Goal: Task Accomplishment & Management: Use online tool/utility

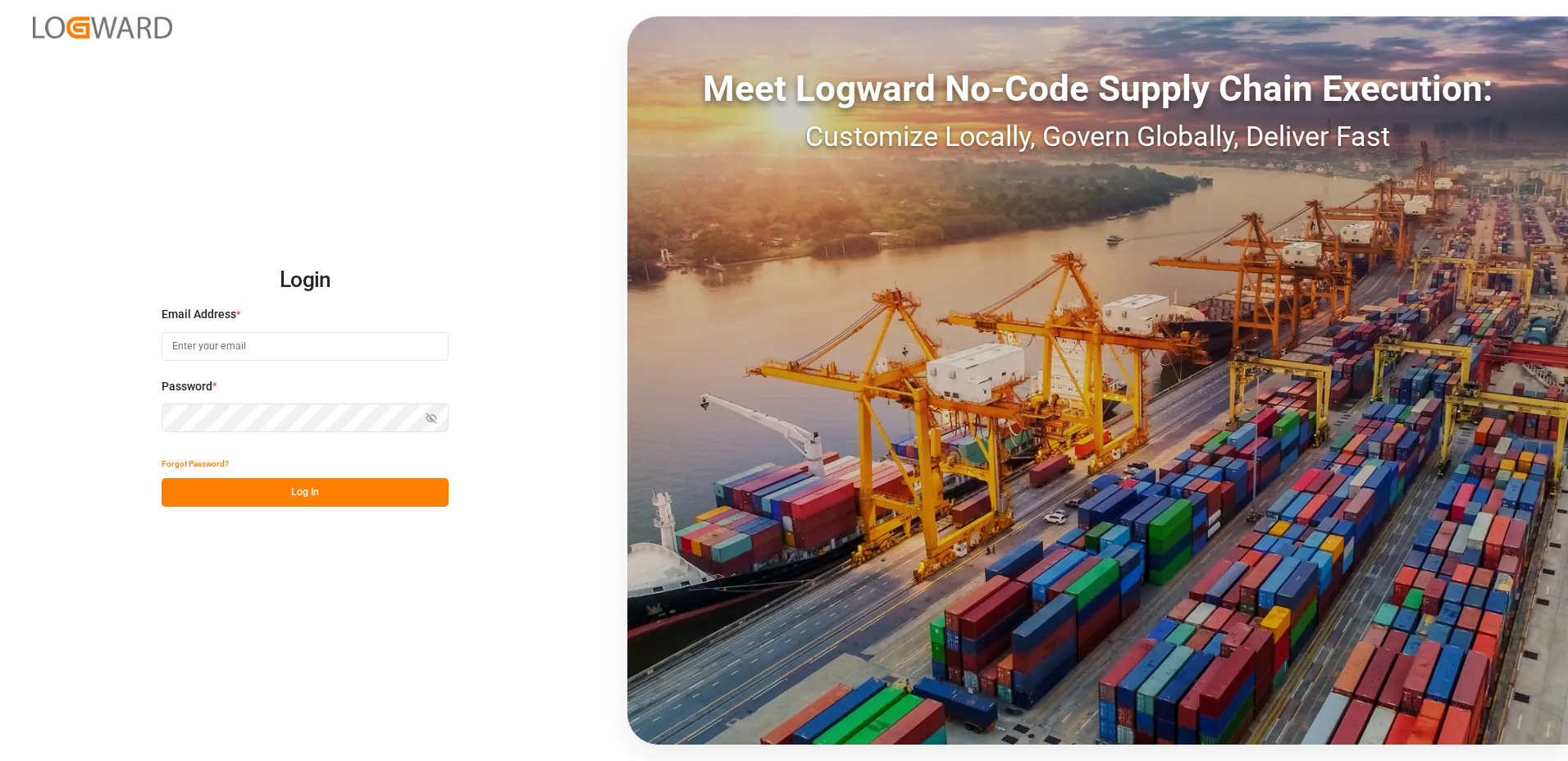
type input "[EMAIL_ADDRESS][DOMAIN_NAME]"
click at [310, 495] on button "Log In" at bounding box center [305, 493] width 287 height 29
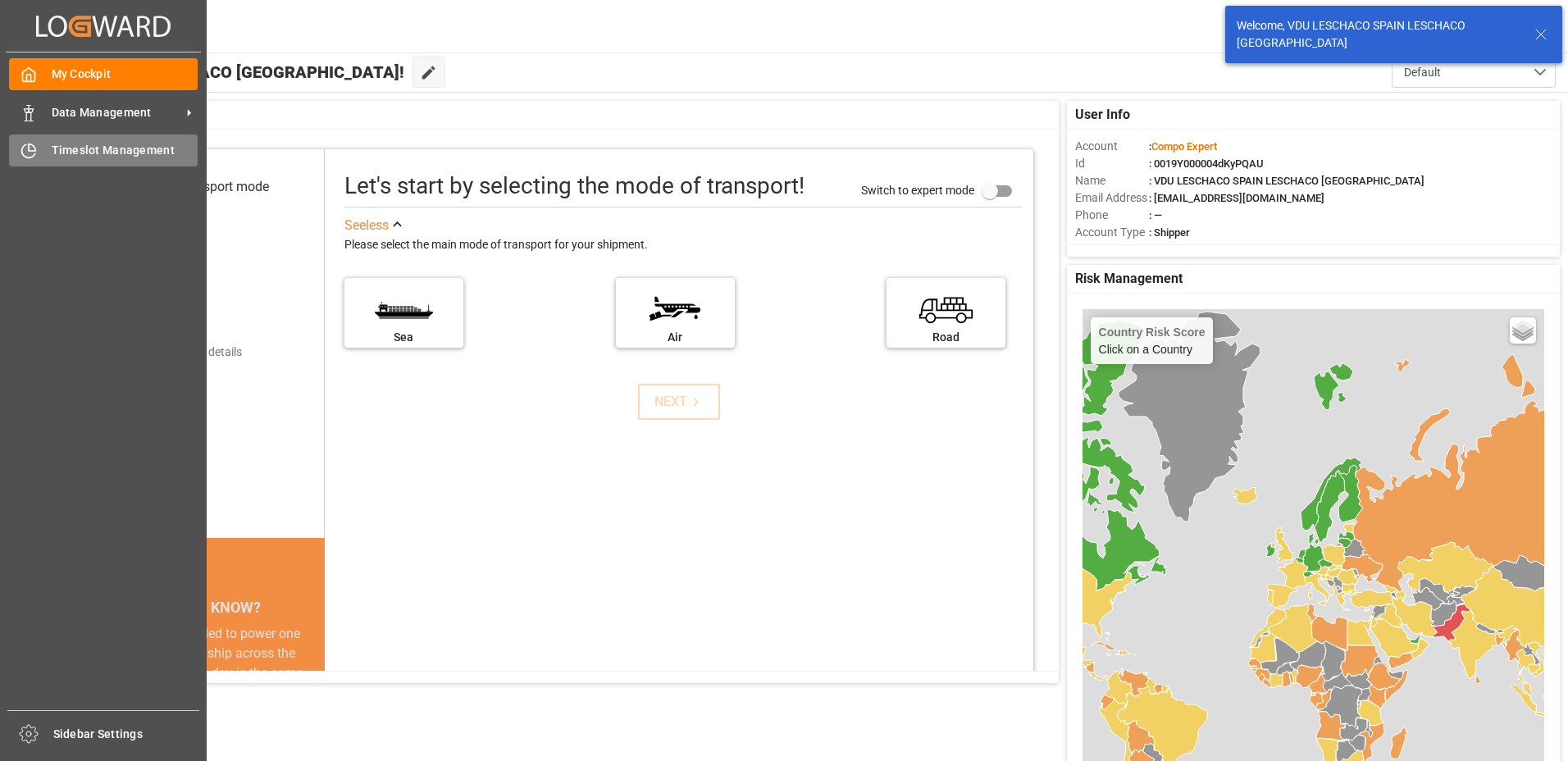
click at [31, 156] on icon at bounding box center [28, 150] width 16 height 16
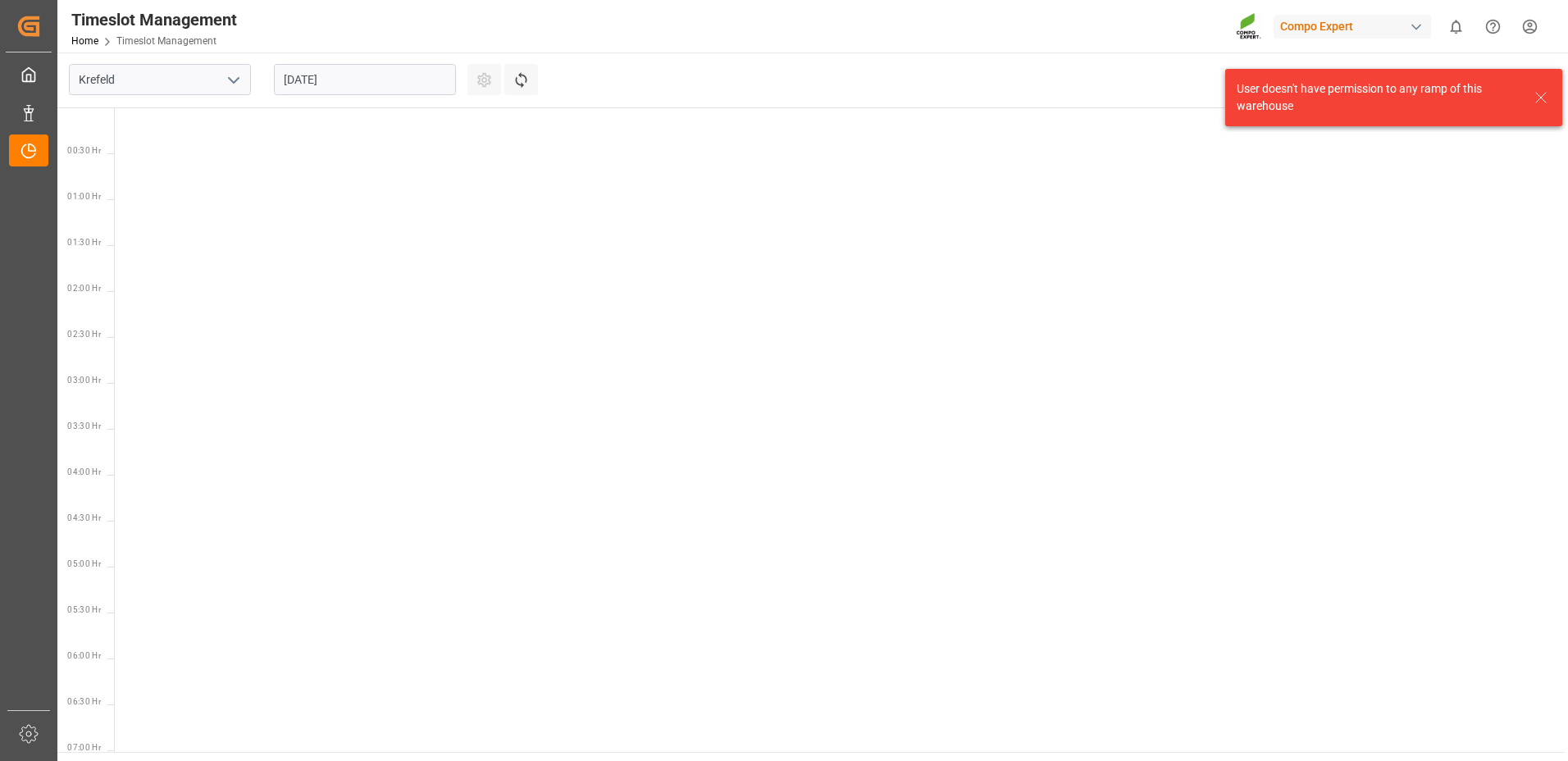
scroll to position [1493, 0]
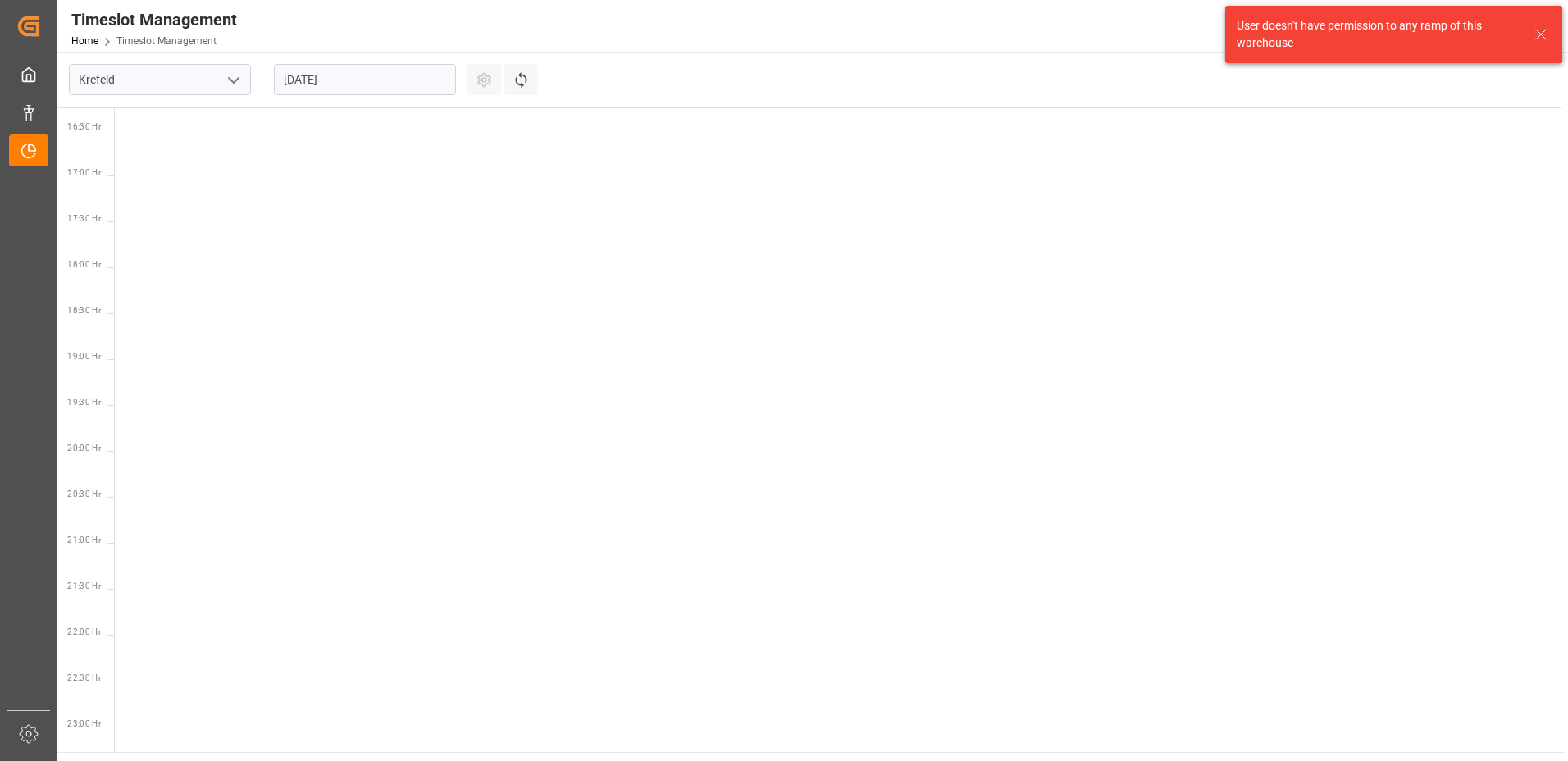
click at [233, 86] on icon "open menu" at bounding box center [233, 80] width 19 height 19
click at [159, 197] on div "La Vall d [PERSON_NAME]" at bounding box center [160, 189] width 181 height 37
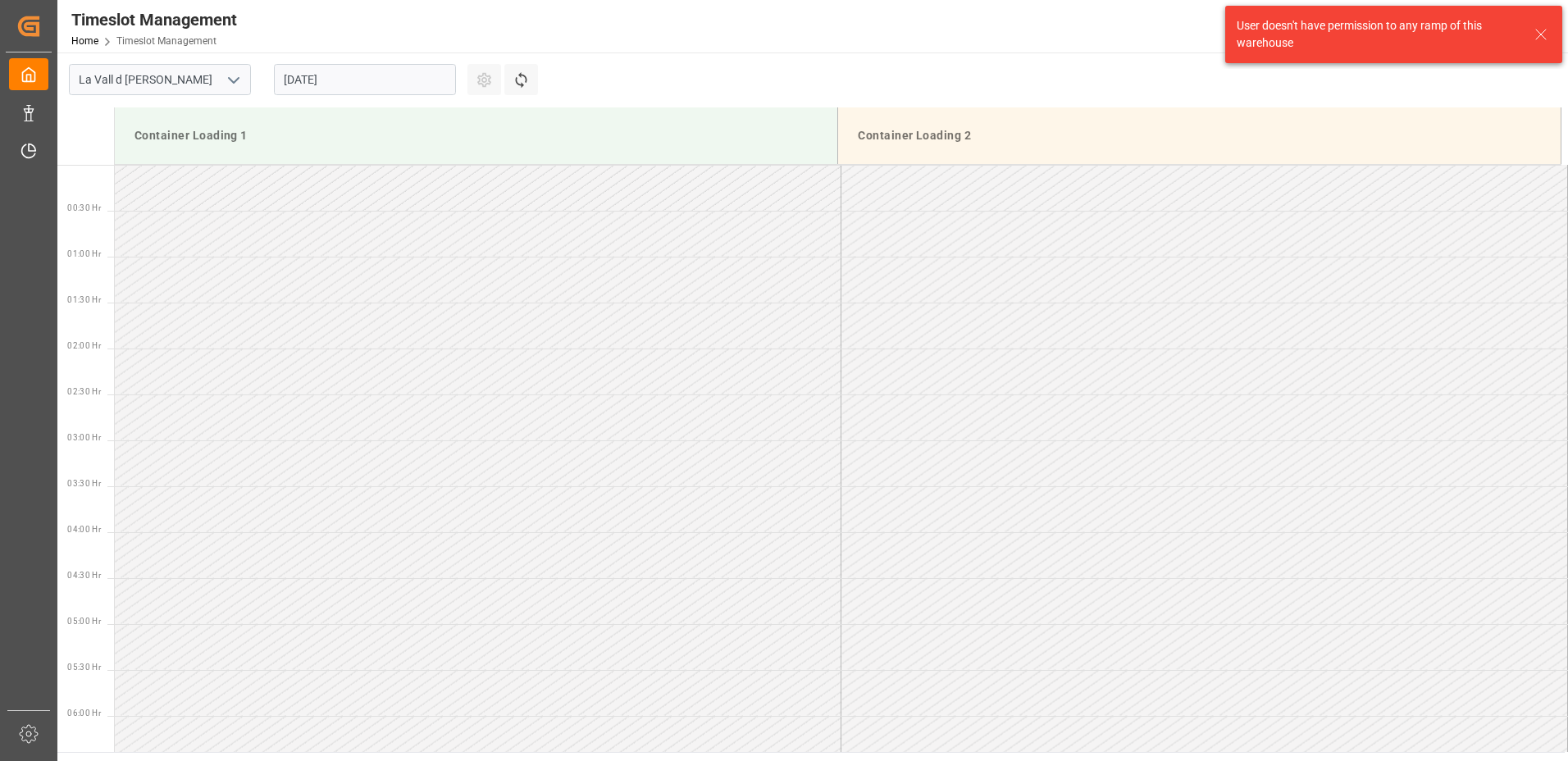
scroll to position [1551, 0]
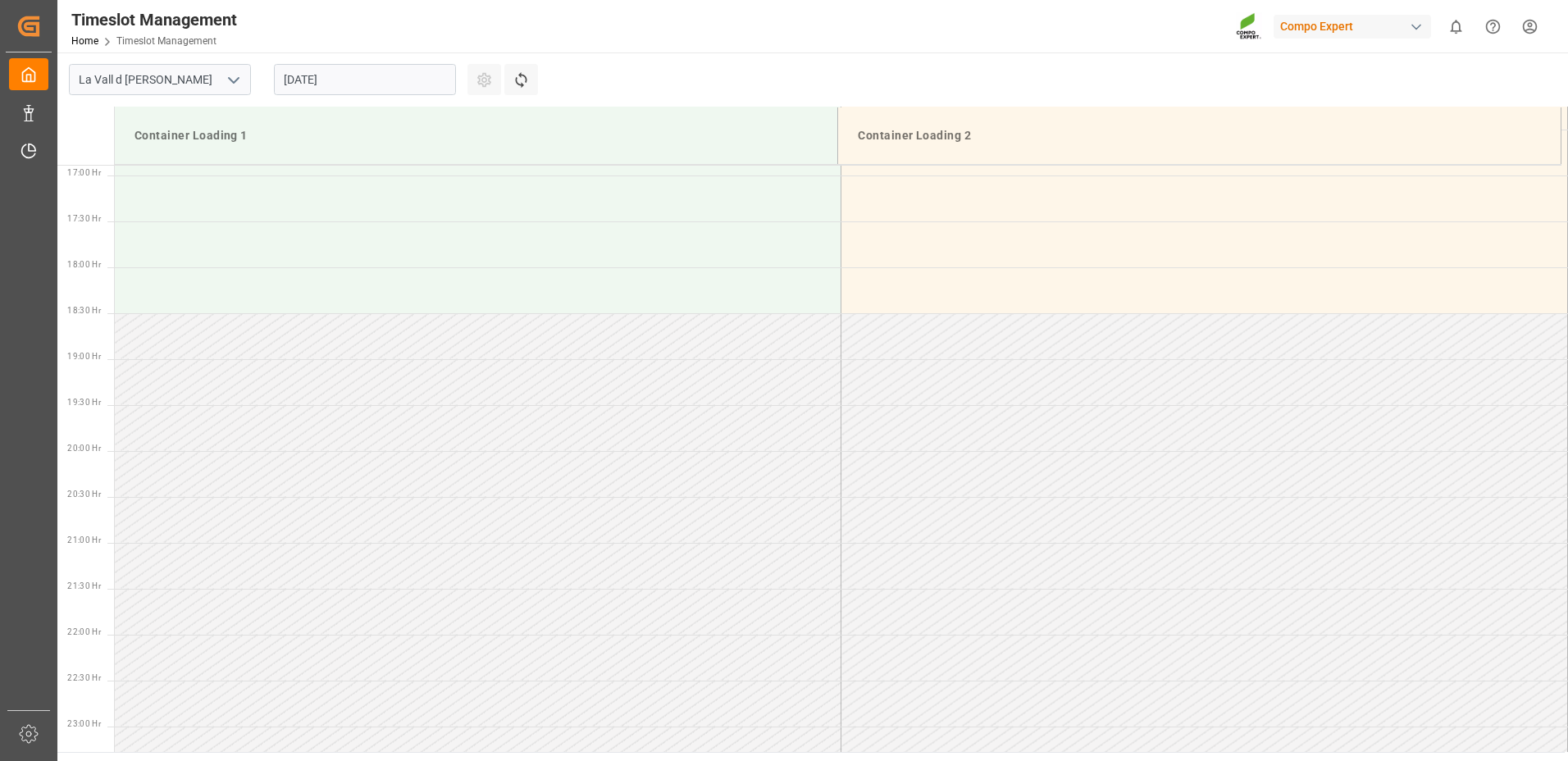
click at [355, 84] on input "[DATE]" at bounding box center [364, 80] width 182 height 31
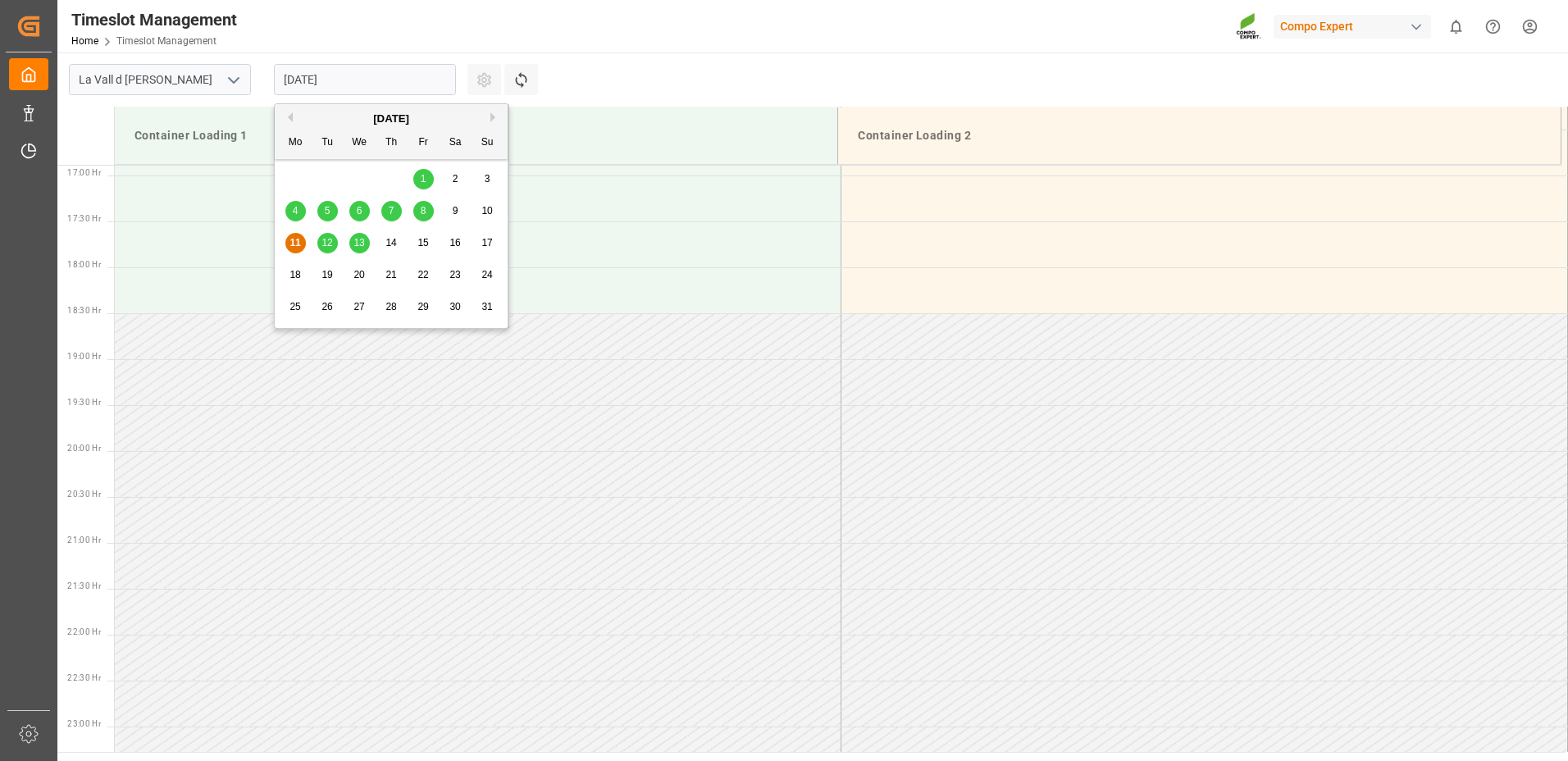
click at [332, 234] on div "12" at bounding box center [327, 243] width 20 height 19
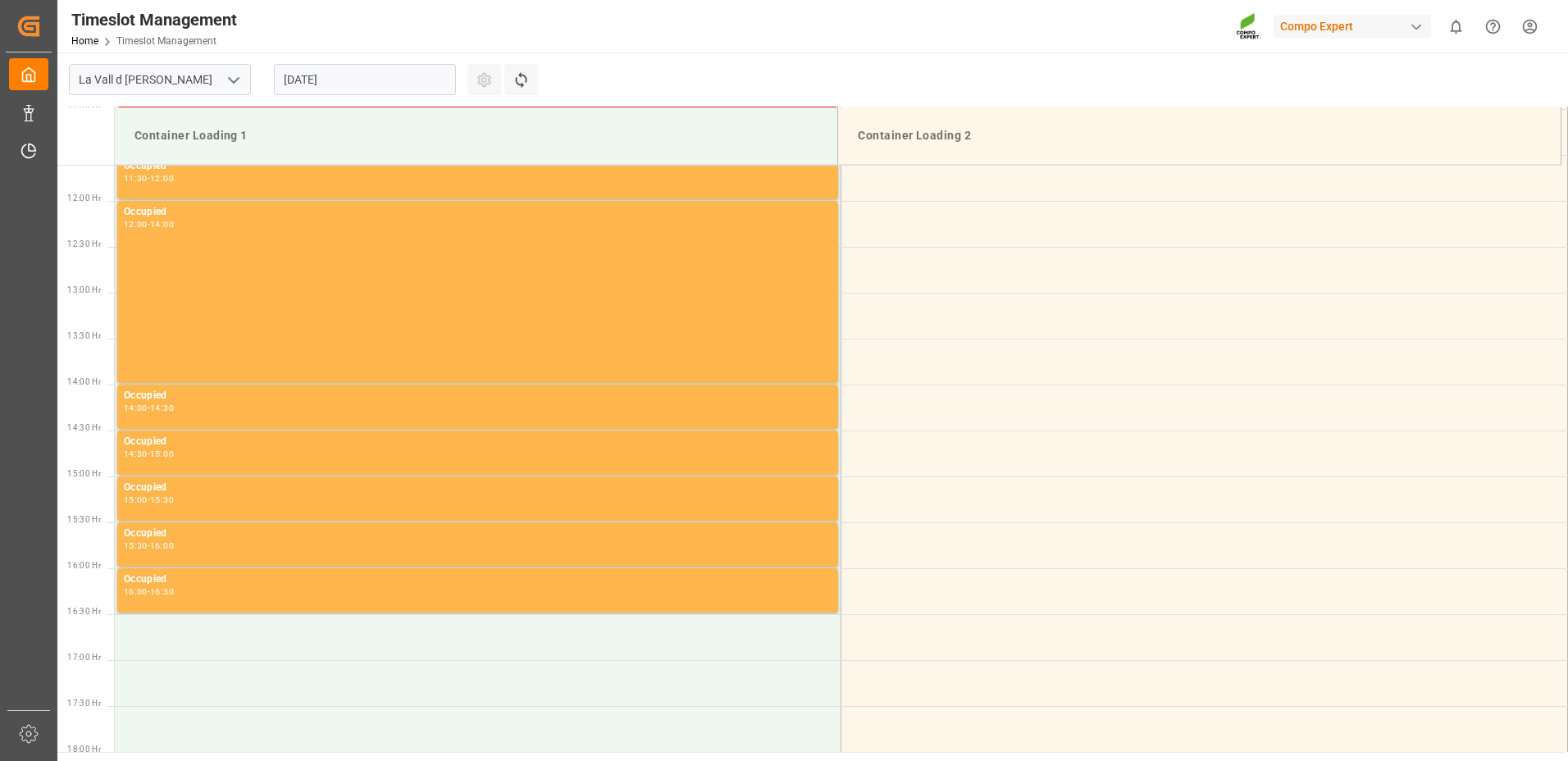
scroll to position [984, 0]
